Goal: Task Accomplishment & Management: Manage account settings

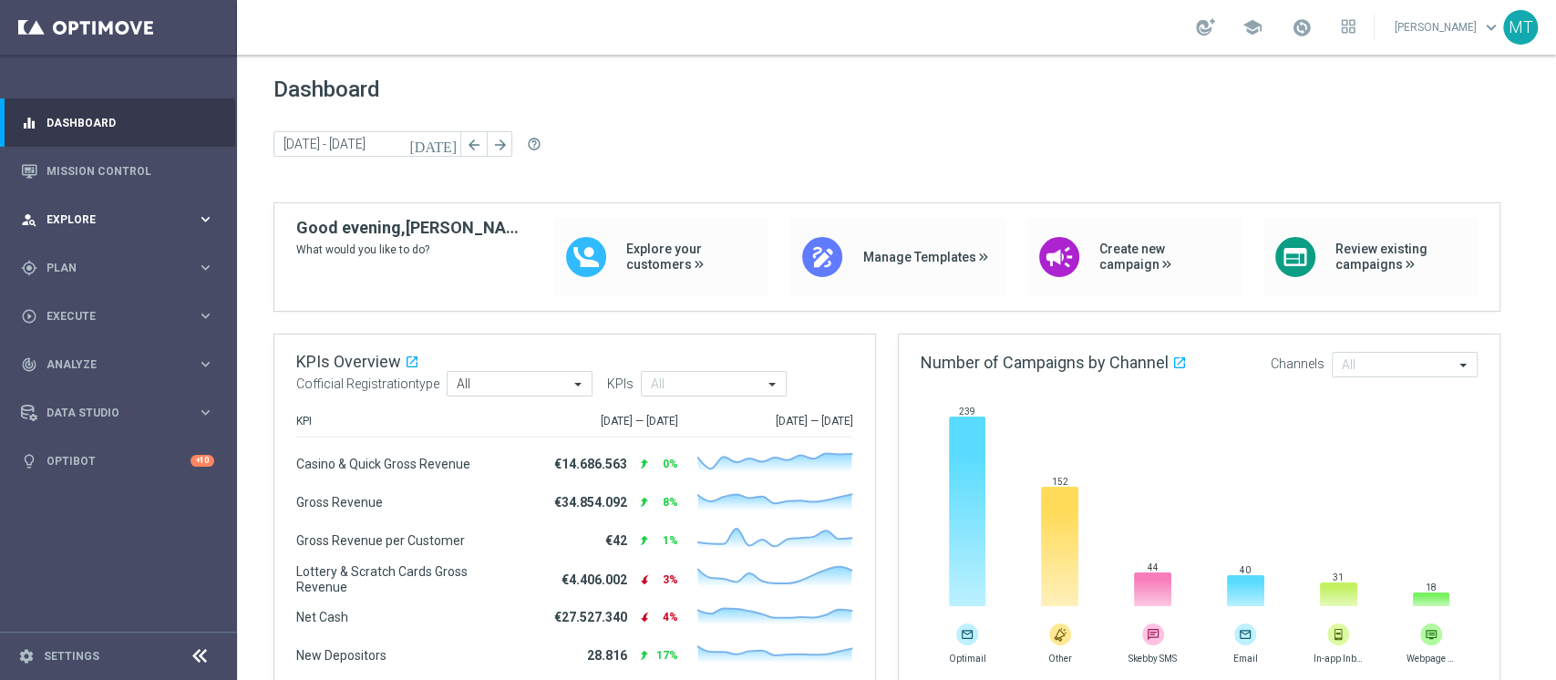
click at [216, 221] on div "person_search Explore keyboard_arrow_right" at bounding box center [117, 219] width 235 height 48
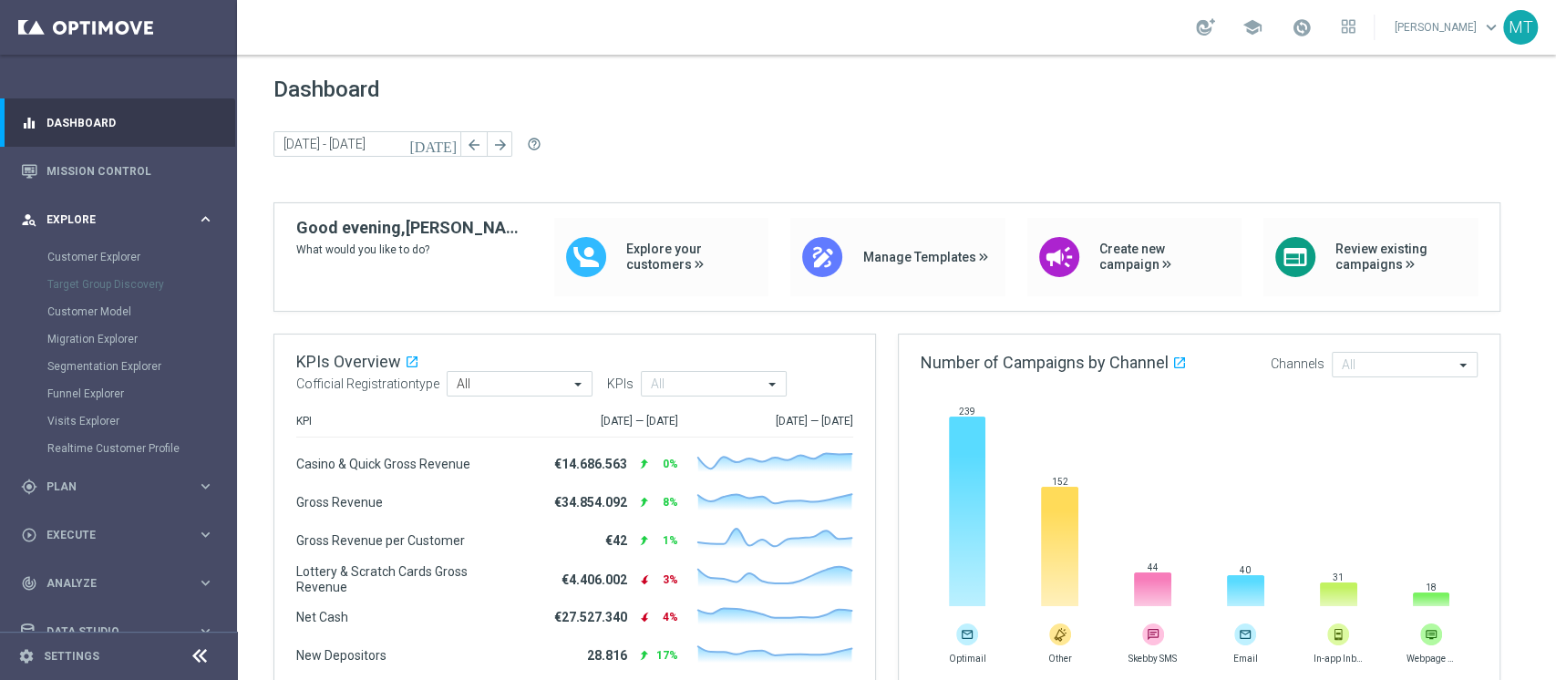
click at [147, 211] on div "person_search Explore" at bounding box center [109, 219] width 176 height 16
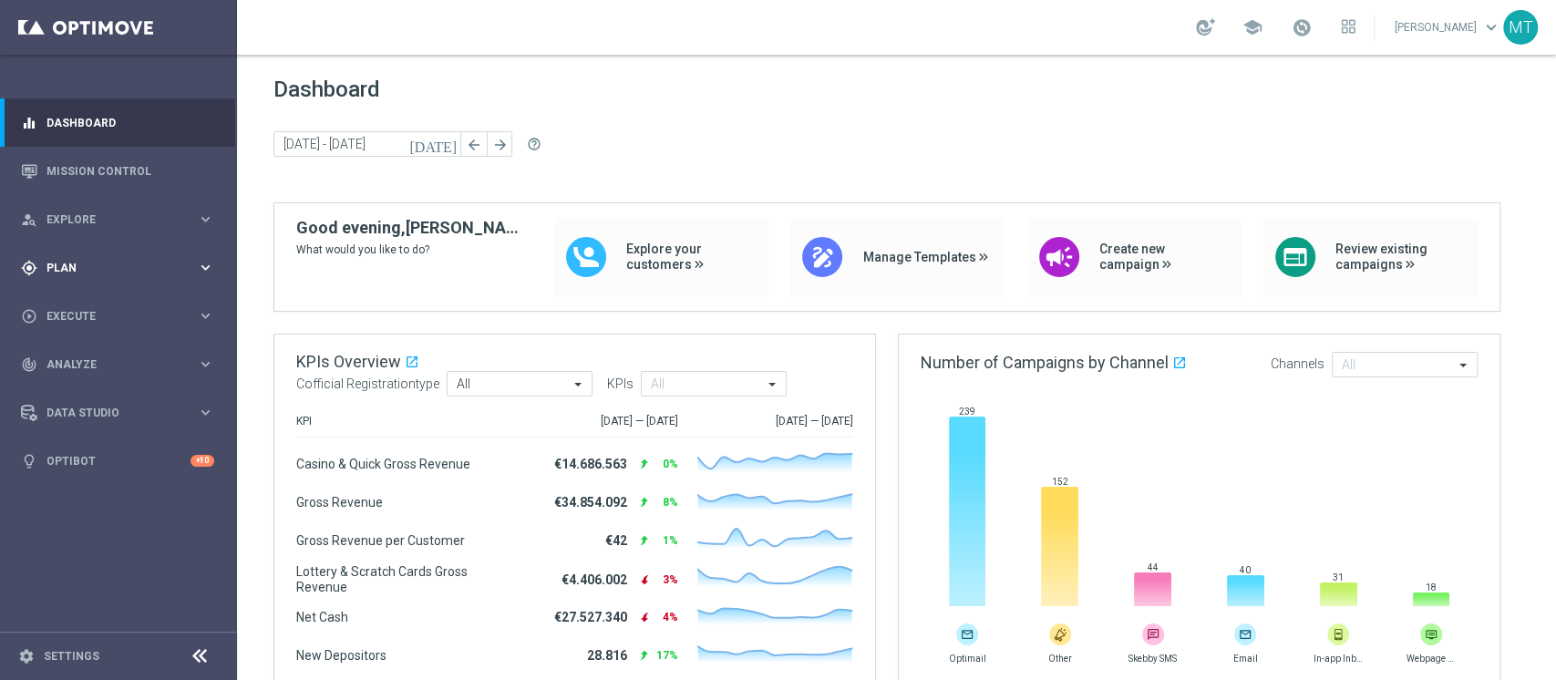
click at [142, 276] on div "gps_fixed Plan keyboard_arrow_right" at bounding box center [117, 267] width 235 height 48
click at [102, 306] on link "Target Groups" at bounding box center [118, 305] width 142 height 15
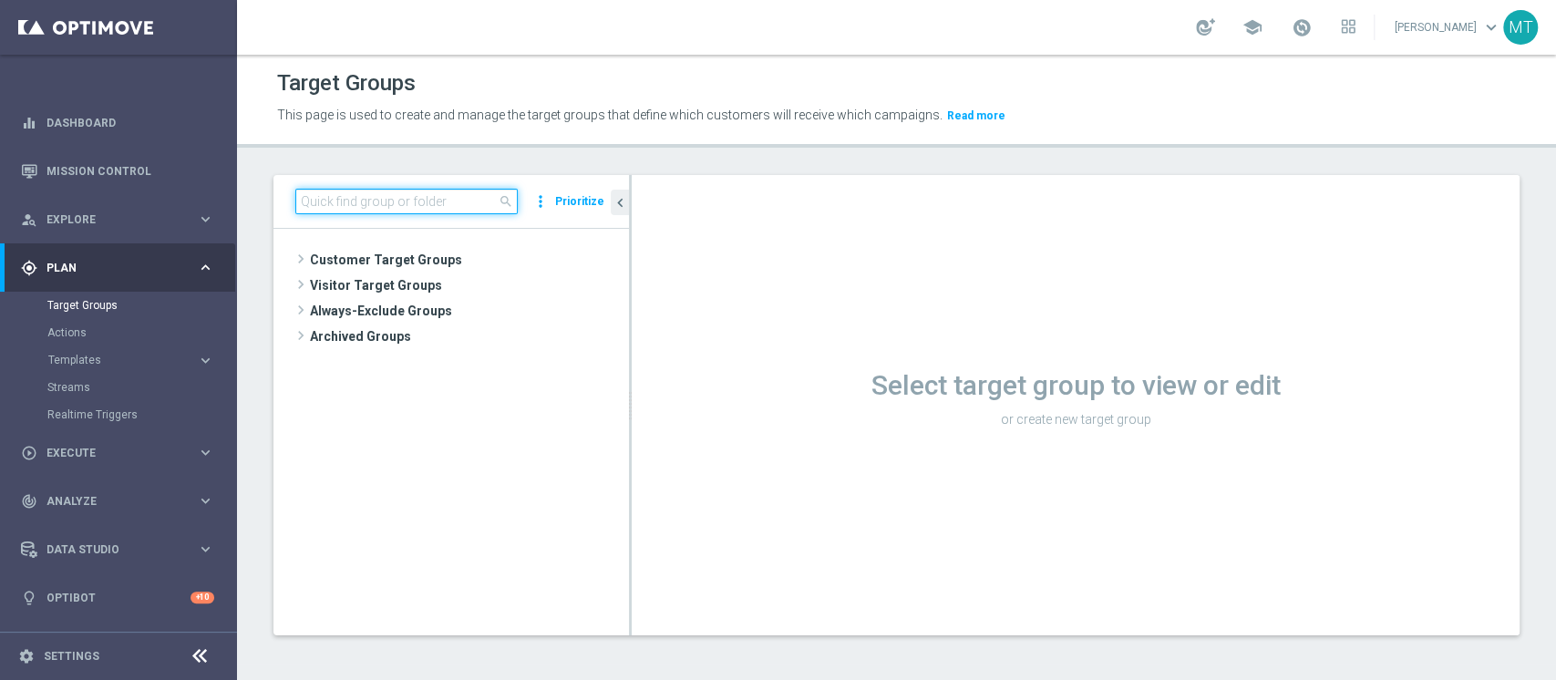
click at [401, 211] on input at bounding box center [406, 202] width 222 height 26
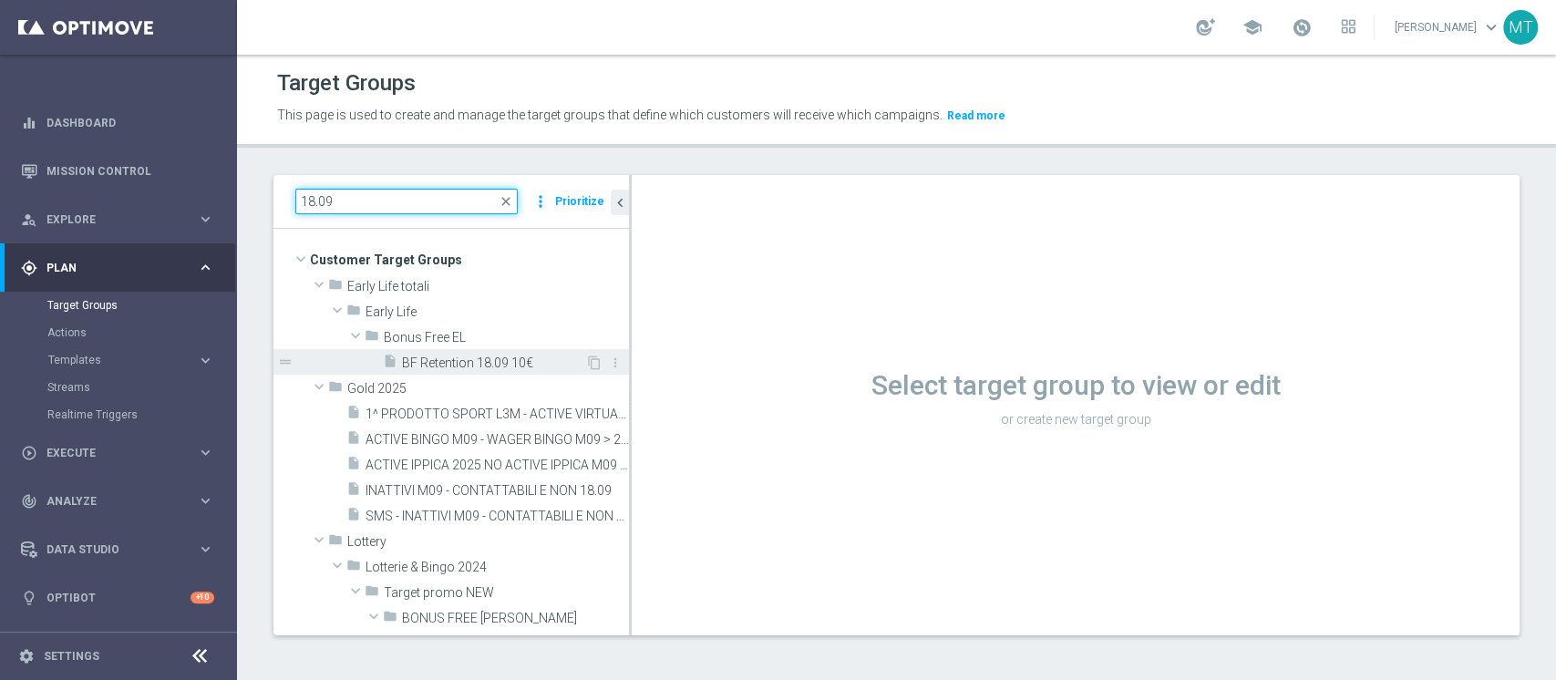
type input "18.09"
click at [513, 365] on span "BF Retention 18.09 10€" at bounding box center [493, 362] width 183 height 15
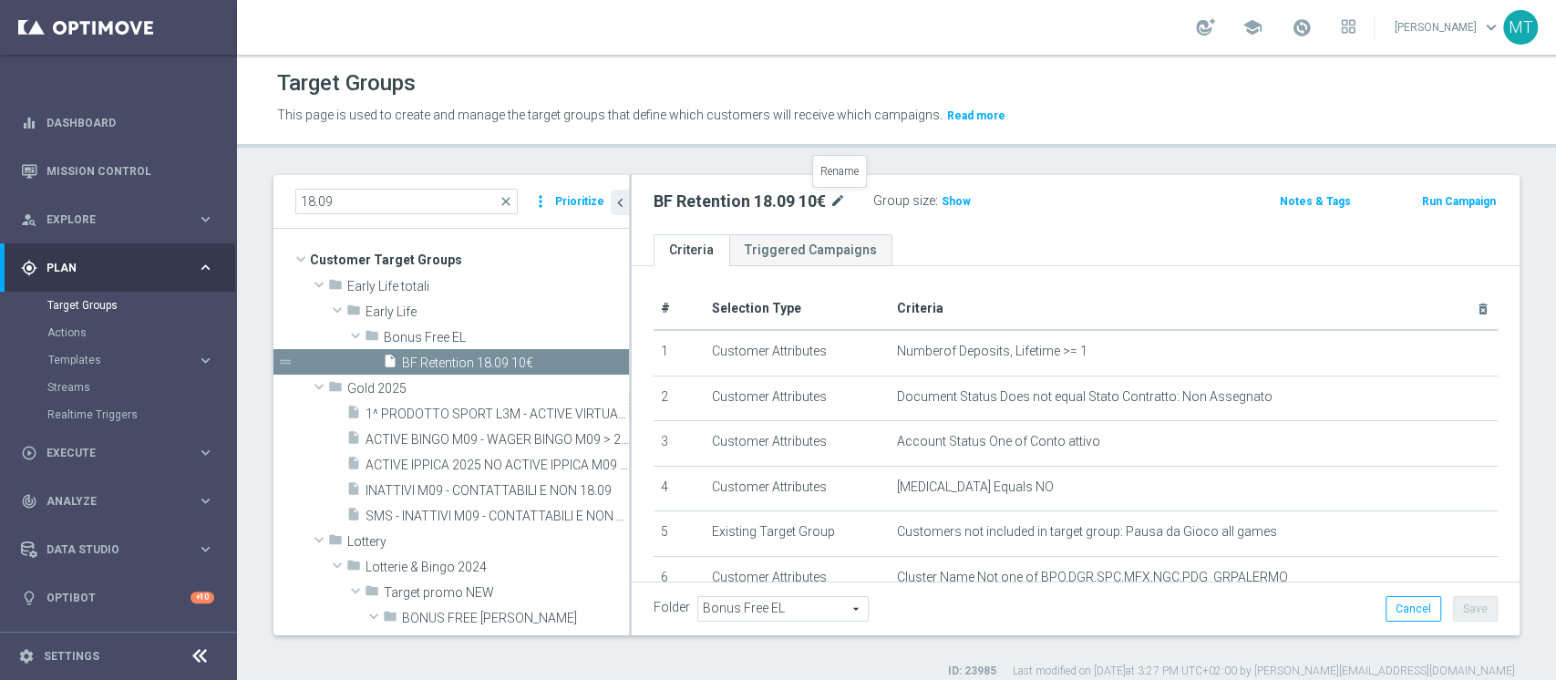
click at [831, 205] on icon "mode_edit" at bounding box center [837, 201] width 16 height 22
click at [752, 196] on input "BF Retention 18.09 10€" at bounding box center [776, 203] width 246 height 26
click at [734, 203] on input "BF Retention 18.09 10€" at bounding box center [776, 203] width 246 height 26
click at [738, 203] on input "BF Retention 18.09 10€" at bounding box center [776, 203] width 246 height 26
type input "BF Retention 19.09 10€"
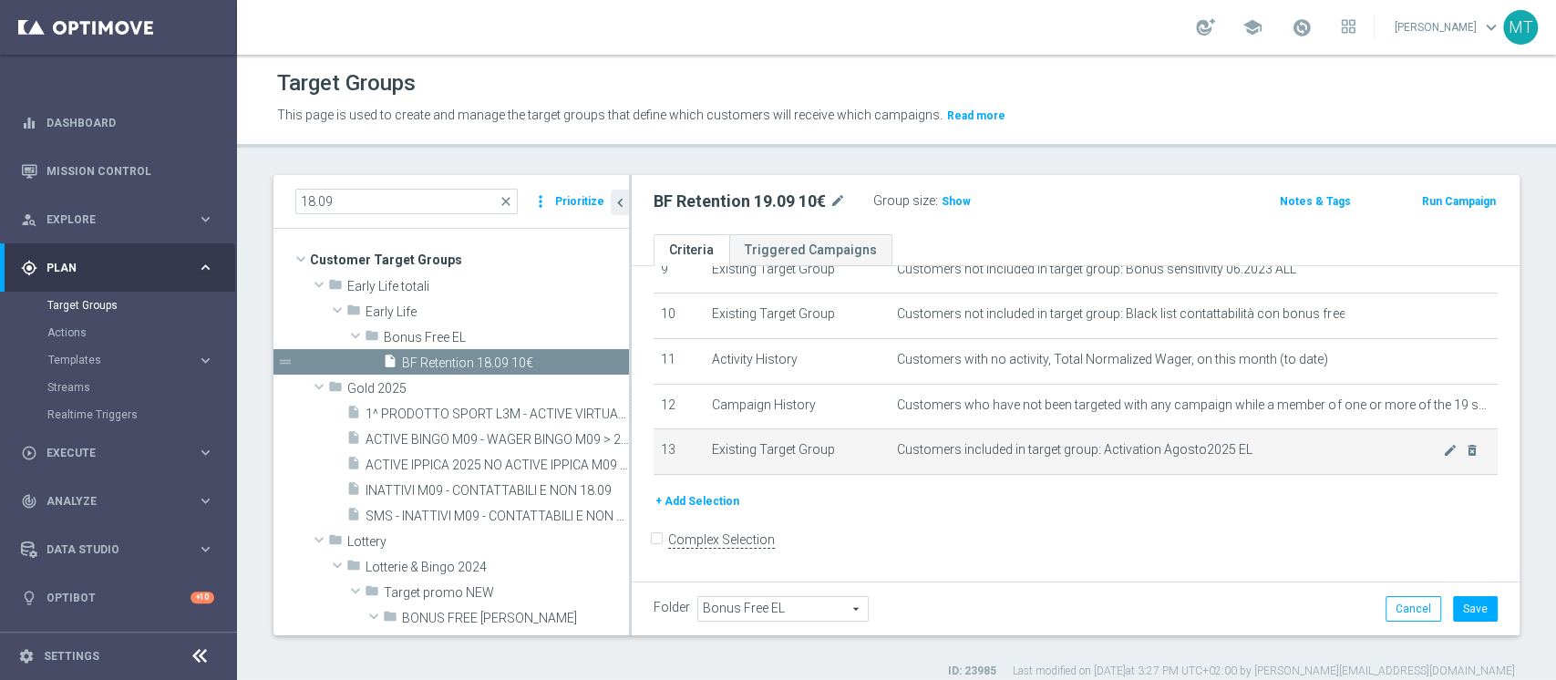
scroll to position [15, 0]
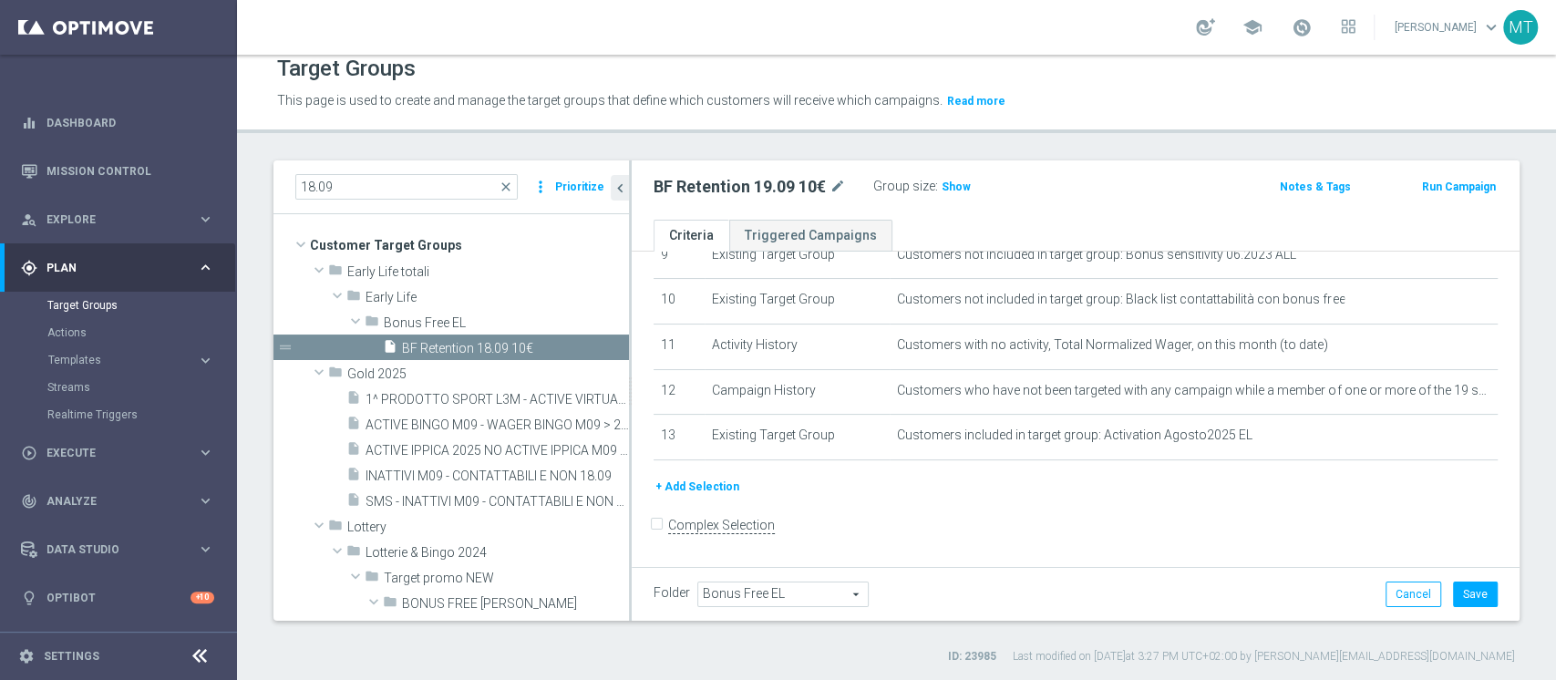
drag, startPoint x: 1474, startPoint y: 566, endPoint x: 1472, endPoint y: 576, distance: 10.2
click at [1473, 567] on div "Folder Bonus Free EL Bonus Free EL arrow_drop_down search Cancel Save Saving..." at bounding box center [1076, 594] width 888 height 54
click at [1463, 601] on button "Save" at bounding box center [1475, 594] width 45 height 26
click at [949, 183] on span "Show" at bounding box center [956, 186] width 29 height 13
click at [736, 183] on h2 "BF Retention 19.09 10€" at bounding box center [739, 187] width 172 height 22
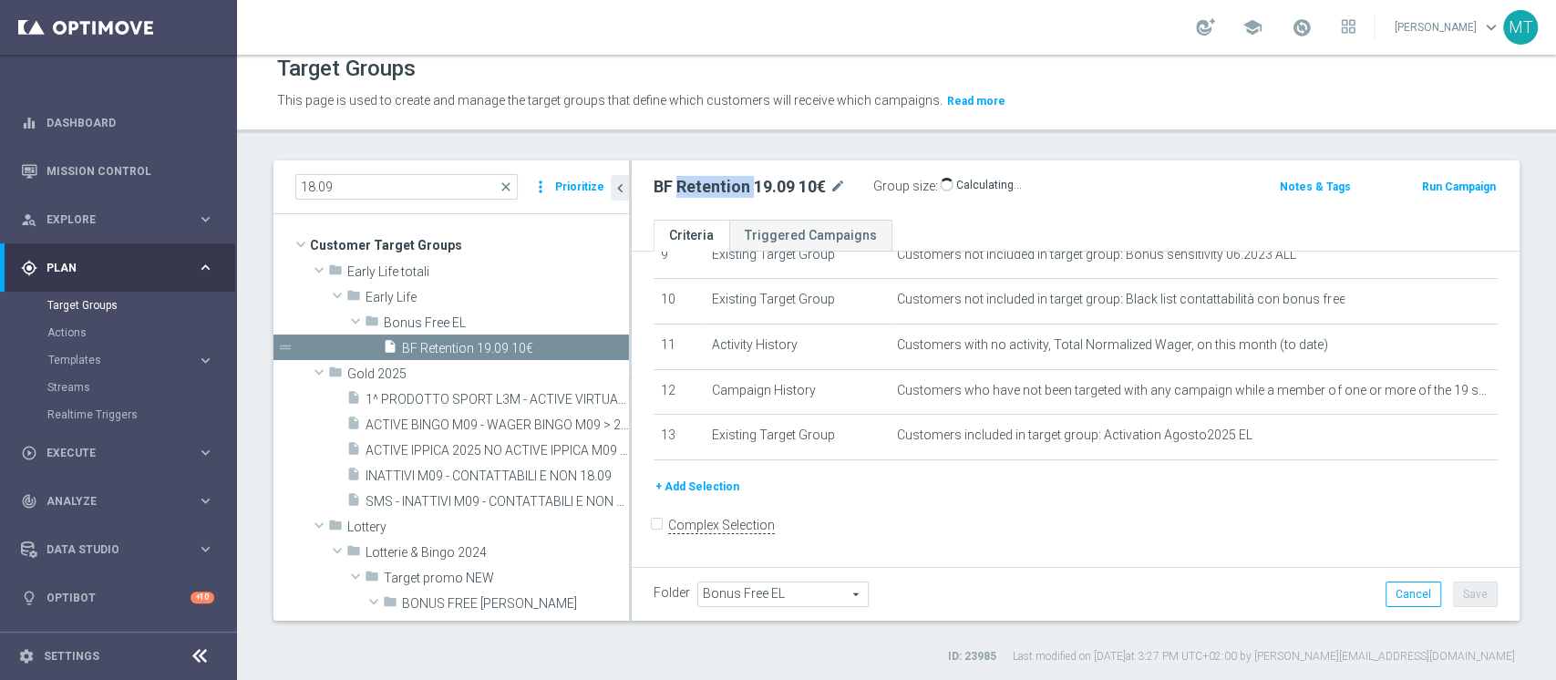
click at [736, 183] on h2 "BF Retention 19.09 10€" at bounding box center [739, 187] width 172 height 22
copy div "BF Retention 19.09 10€"
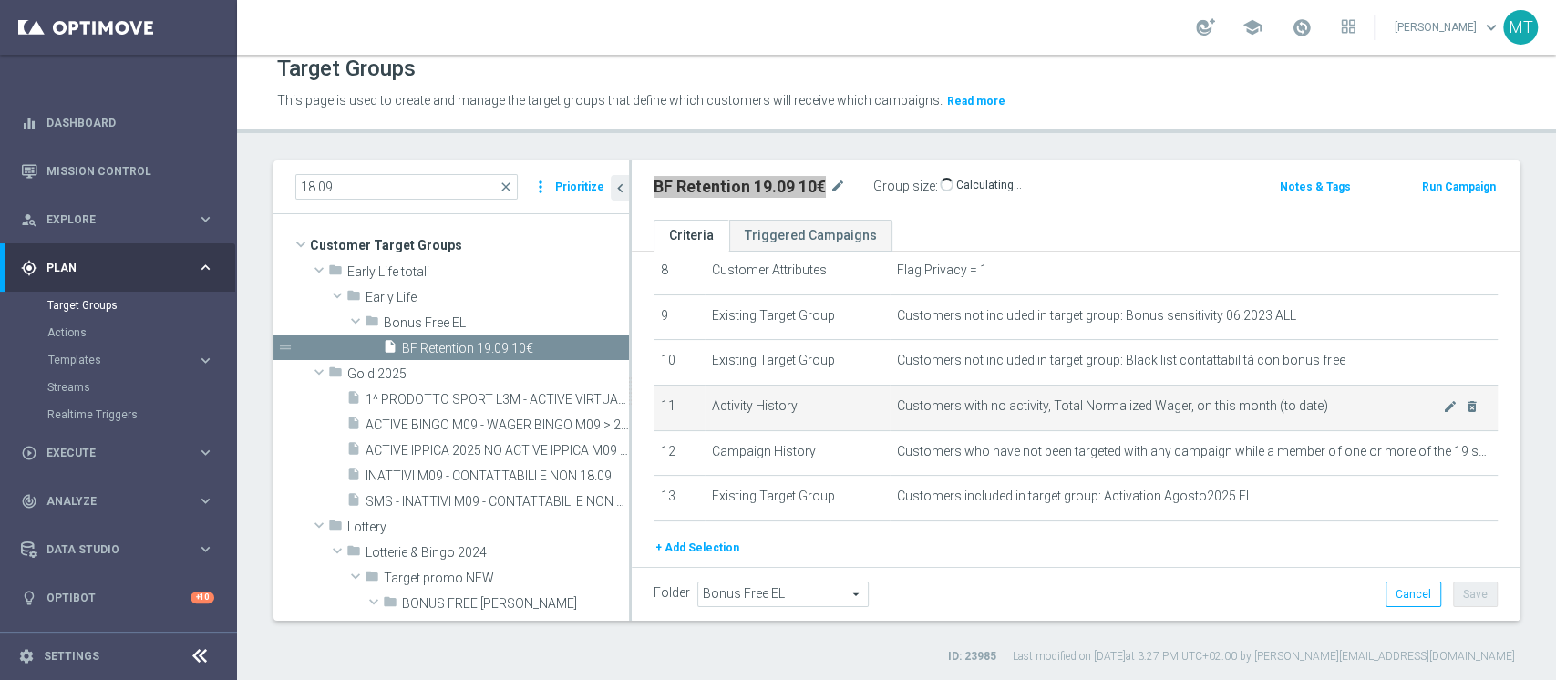
scroll to position [444, 0]
